Goal: Obtain resource: Download file/media

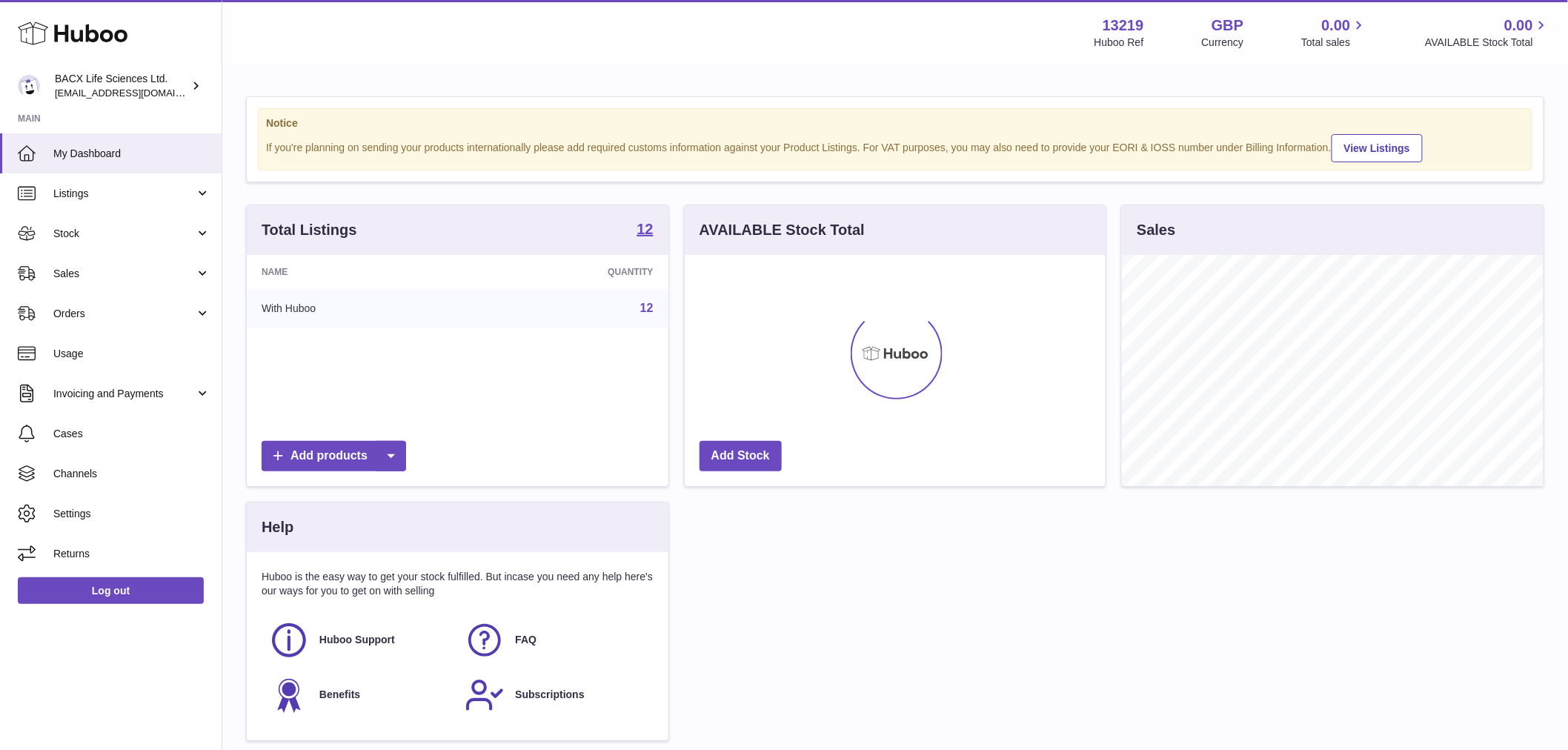
scroll to position [231, 421]
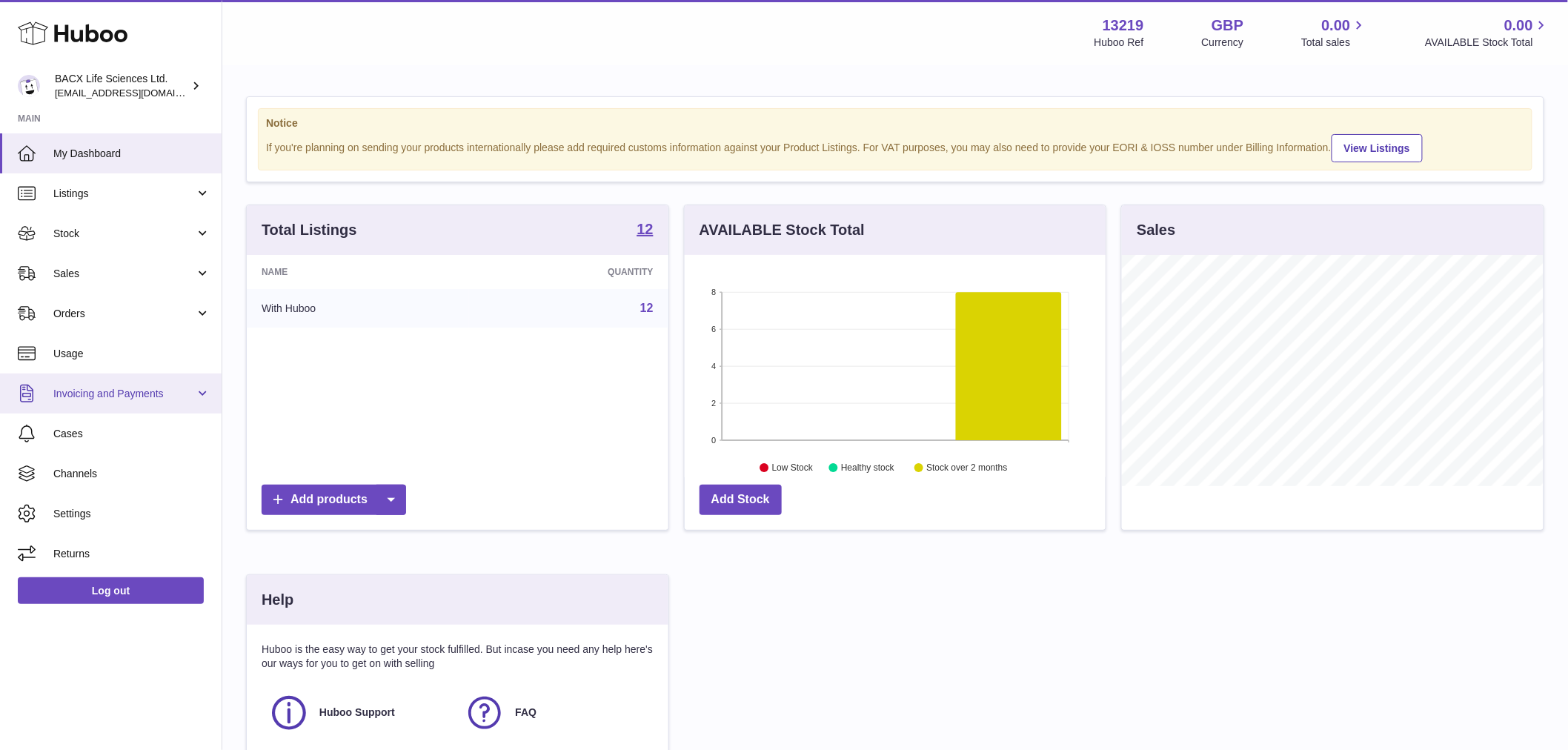
click at [129, 403] on link "Invoicing and Payments" at bounding box center [111, 393] width 221 height 40
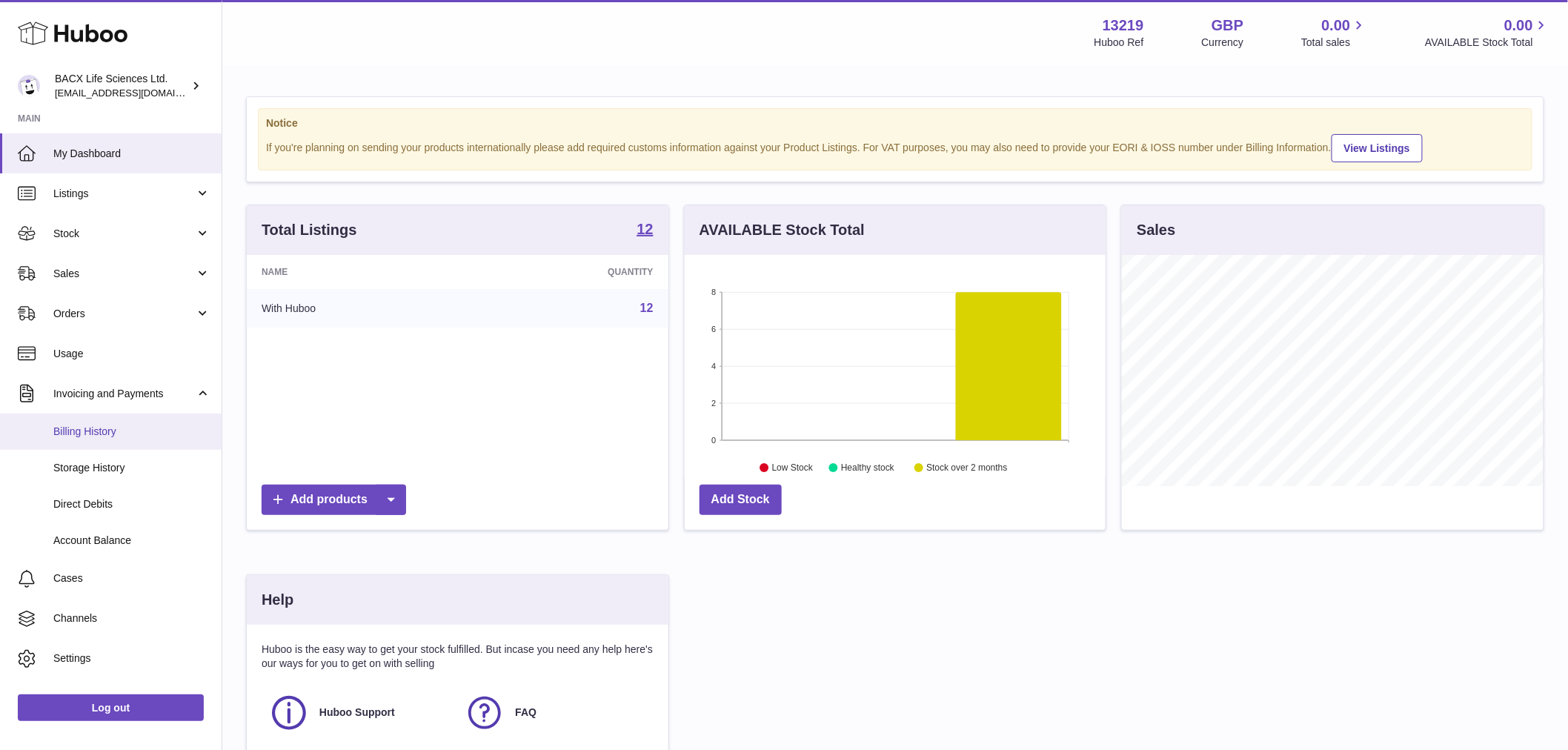
click at [119, 429] on span "Billing History" at bounding box center [131, 432] width 157 height 14
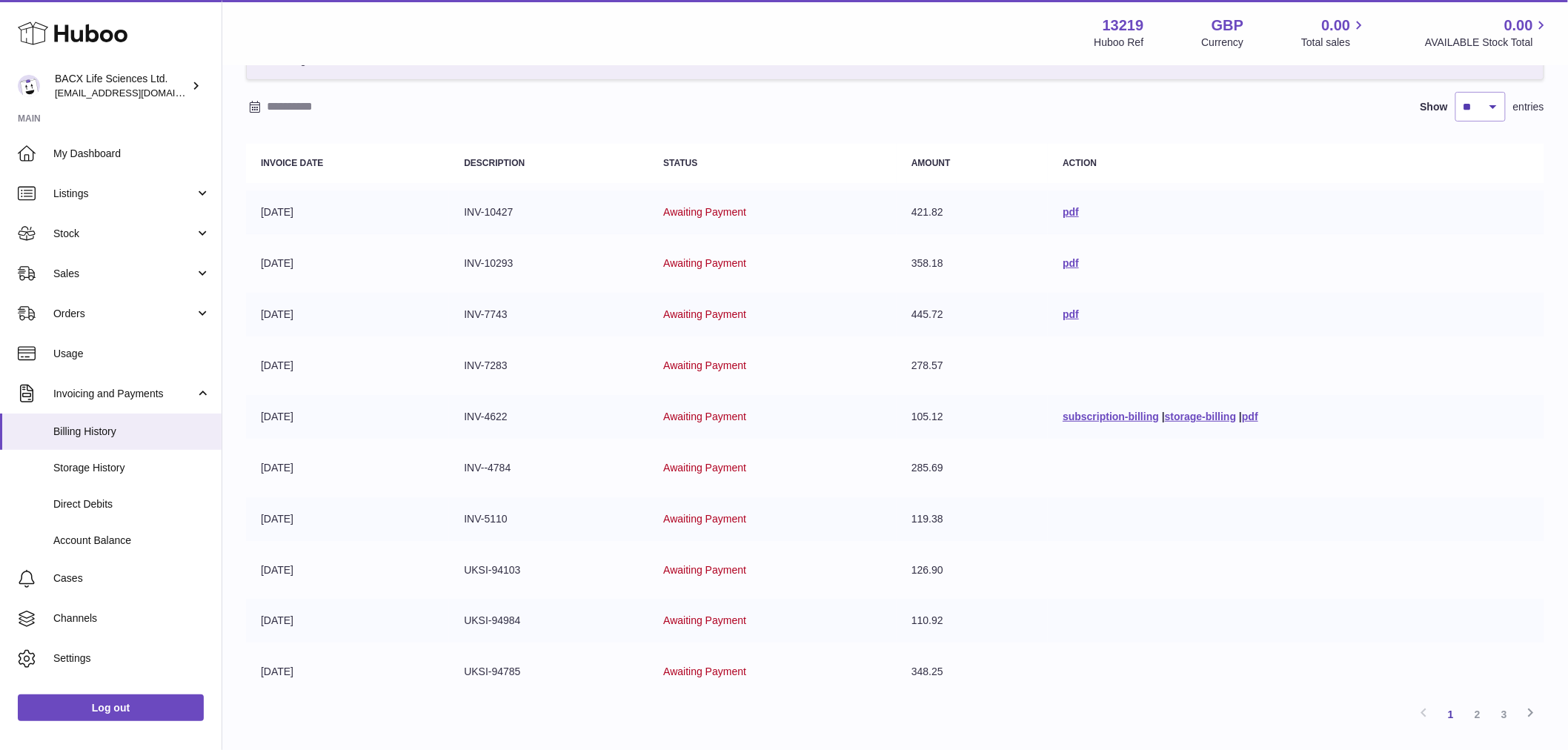
scroll to position [165, 0]
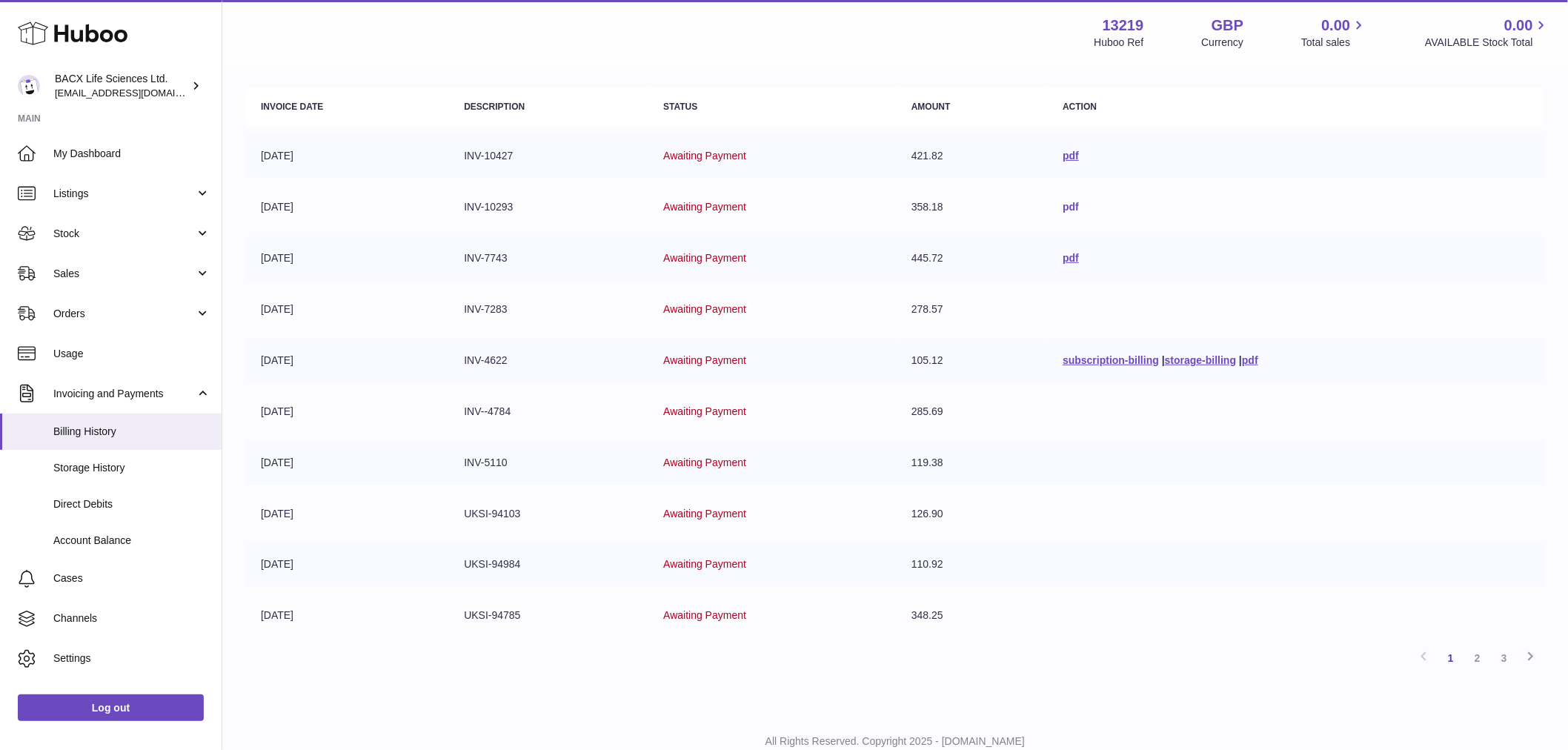
click at [1063, 208] on link "pdf" at bounding box center [1071, 206] width 17 height 12
